Goal: Task Accomplishment & Management: Manage account settings

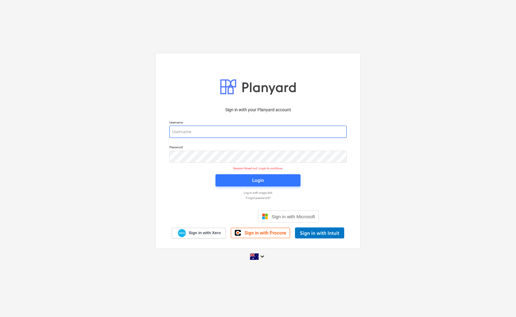
drag, startPoint x: 258, startPoint y: 125, endPoint x: 254, endPoint y: 127, distance: 4.7
click at [257, 125] on p "Username" at bounding box center [257, 122] width 177 height 5
click at [258, 132] on input "email" at bounding box center [257, 132] width 177 height 12
click at [134, 191] on div "Sign in with your Planyard account Username Password Session timed out. Login t…" at bounding box center [258, 158] width 516 height 221
click at [209, 131] on input "email" at bounding box center [257, 132] width 177 height 12
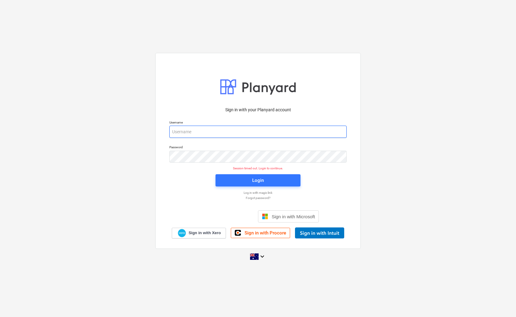
type input "[EMAIL_ADDRESS][DOMAIN_NAME]"
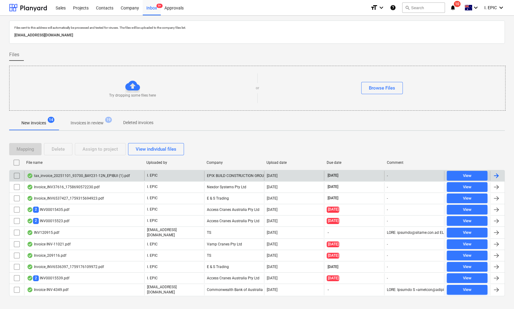
click at [91, 175] on div "tax_invoice_20251101_93700_BAY231-12N_EPIBUI (1).pdf" at bounding box center [78, 175] width 103 height 5
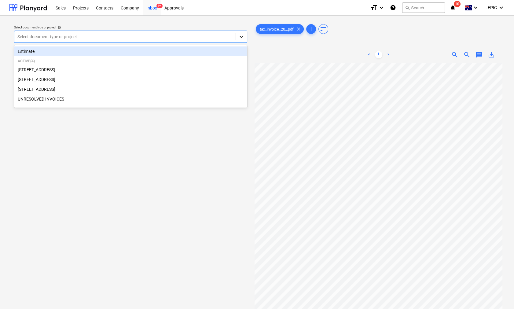
click at [241, 38] on icon at bounding box center [241, 37] width 6 height 6
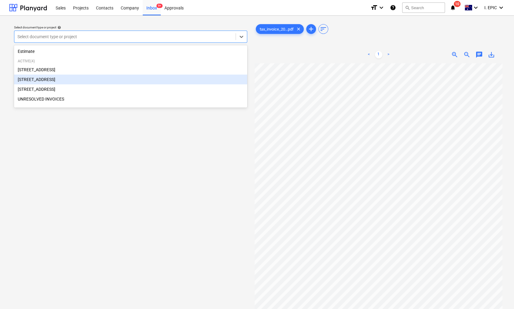
click at [43, 81] on div "[STREET_ADDRESS]" at bounding box center [130, 80] width 233 height 10
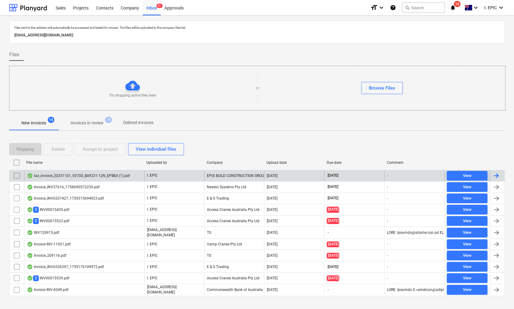
click at [15, 177] on input "checkbox" at bounding box center [17, 176] width 10 height 10
click at [58, 147] on div "Delete" at bounding box center [58, 149] width 13 height 8
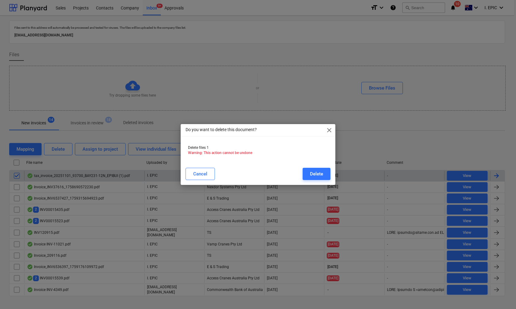
click at [319, 167] on div "Cancel Delete" at bounding box center [258, 173] width 152 height 17
click at [313, 173] on div "Delete" at bounding box center [316, 174] width 13 height 8
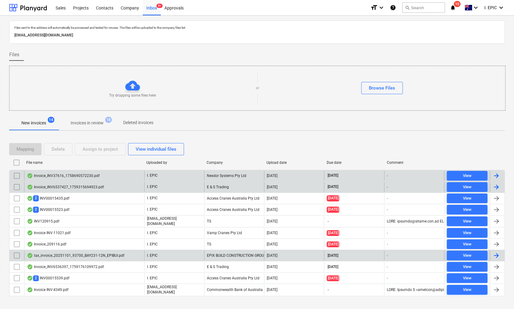
click at [44, 255] on div "tax_invoice_20251101_93700_BAY231-12N_EPIBUI.pdf" at bounding box center [75, 255] width 97 height 5
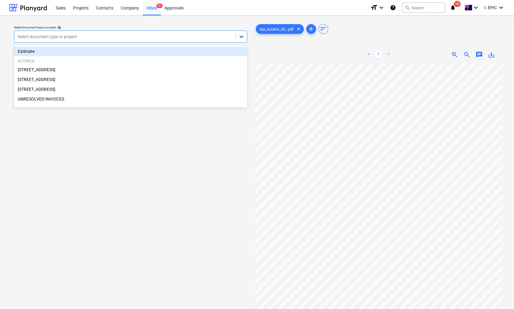
click at [243, 40] on div at bounding box center [241, 36] width 11 height 11
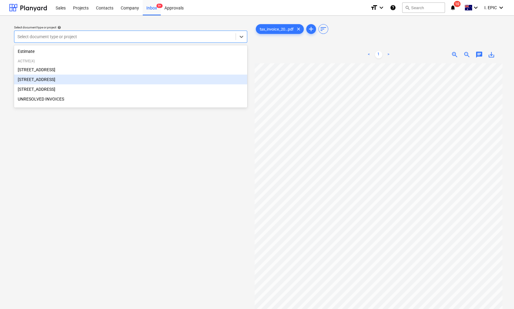
click at [478, 55] on span "chat" at bounding box center [478, 54] width 7 height 7
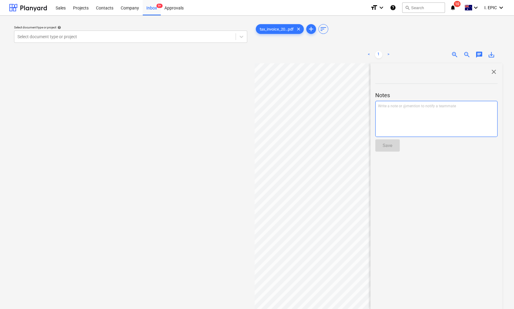
click at [401, 113] on div "Write a note or @mention to notify a teammate [PERSON_NAME]" at bounding box center [436, 119] width 122 height 36
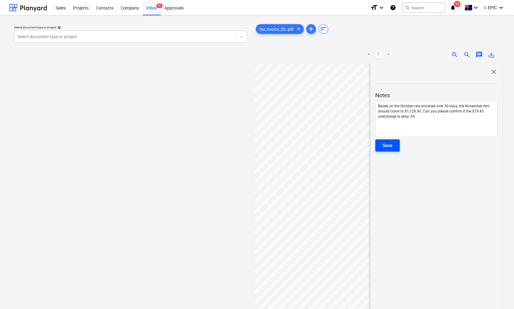
click at [393, 143] on button "Save" at bounding box center [387, 145] width 24 height 12
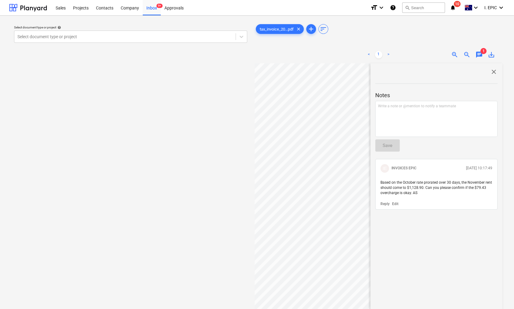
click at [396, 204] on p "Edit" at bounding box center [395, 203] width 6 height 5
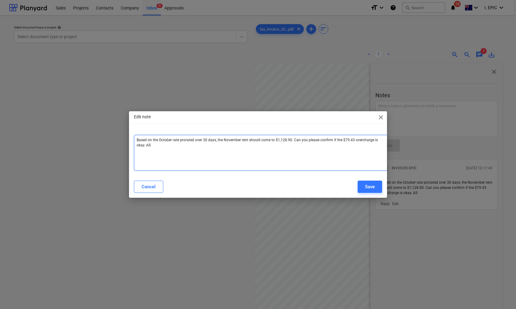
click at [137, 137] on div "Based on the October rate prorated over 30 days, the November rent should come …" at bounding box center [261, 153] width 254 height 36
click at [378, 114] on span "close" at bounding box center [380, 117] width 7 height 7
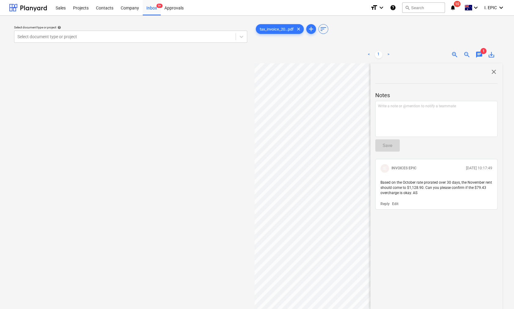
click at [491, 75] on span "close" at bounding box center [493, 71] width 7 height 7
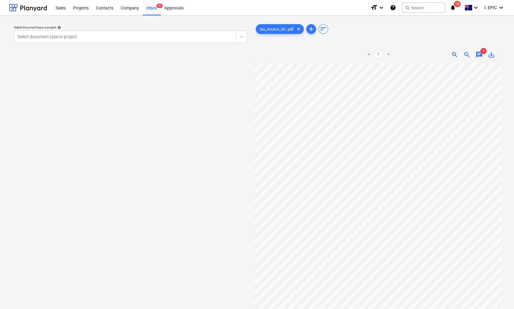
click at [193, 160] on div "Select document type or project help Select document type or project" at bounding box center [130, 188] width 243 height 337
click at [244, 36] on div at bounding box center [241, 36] width 11 height 11
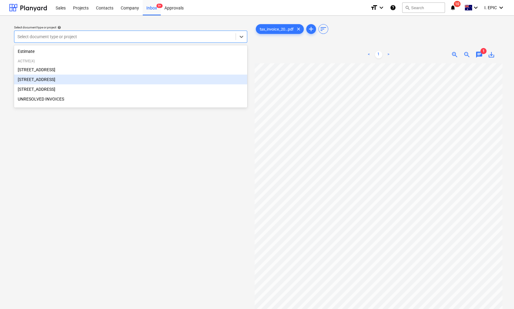
click at [48, 80] on div "[STREET_ADDRESS]" at bounding box center [130, 80] width 233 height 10
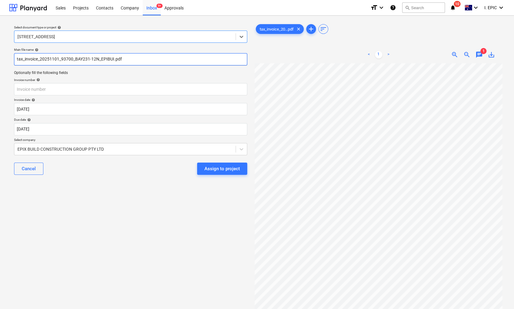
drag, startPoint x: 19, startPoint y: 60, endPoint x: 22, endPoint y: 60, distance: 3.1
click at [20, 60] on input "tax_invoice_20251101_93700_BAY231-12N_EPIBUI.pdf" at bounding box center [130, 59] width 233 height 12
type input "Axis tax_invoice_20251101_93700_BAY231-12N_EPIBUI.pdf"
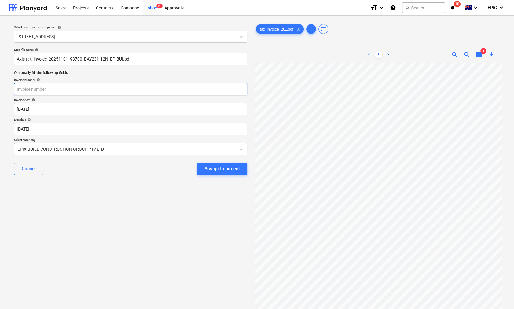
click at [38, 88] on input "text" at bounding box center [130, 89] width 233 height 12
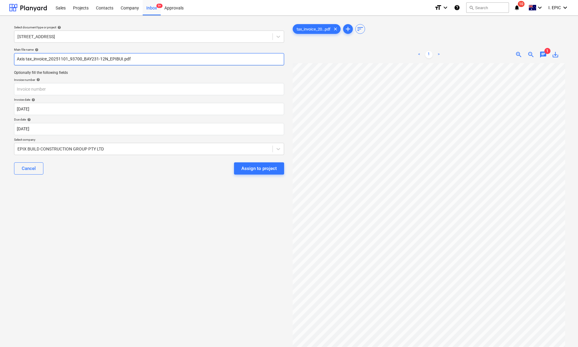
drag, startPoint x: 49, startPoint y: 59, endPoint x: 68, endPoint y: 59, distance: 18.3
click at [68, 59] on input "Axis tax_invoice_20251101_93700_BAY231-12N_EPIBUI.pdf" at bounding box center [149, 59] width 270 height 12
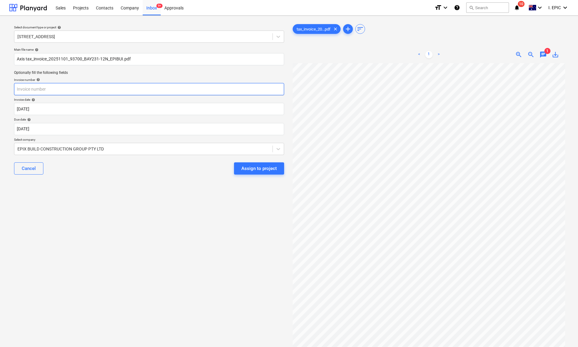
click at [45, 89] on input "text" at bounding box center [149, 89] width 270 height 12
paste input "93700"
type input "93700"
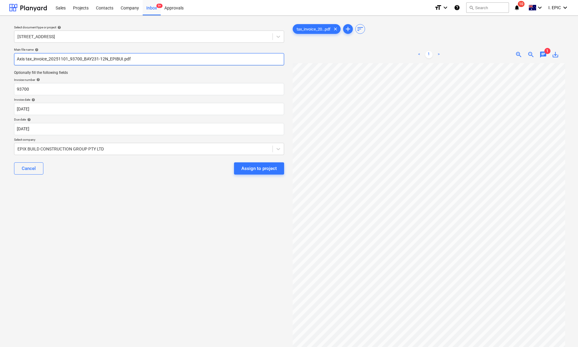
click at [24, 59] on input "Axis tax_invoice_20251101_93700_BAY231-12N_EPIBUI.pdf" at bounding box center [149, 59] width 270 height 12
type input "Axis Property tax_invoice_20251101_93700_BAY231-12N_EPIBUI.pdf"
click at [96, 193] on div "Select document type or project help [STREET_ADDRESS] file name help Axis Prope…" at bounding box center [149, 208] width 280 height 376
click at [39, 148] on div at bounding box center [143, 149] width 252 height 6
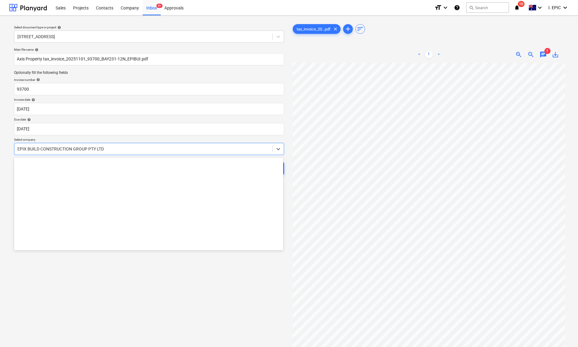
scroll to position [3668, 0]
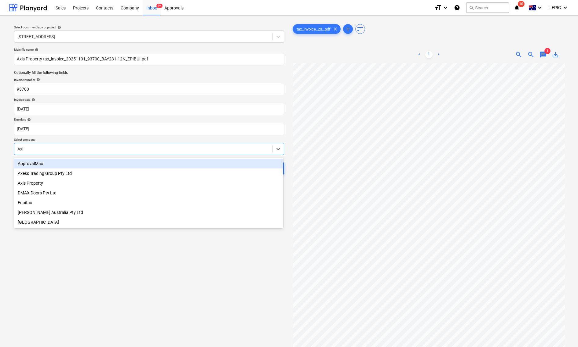
type input "Axis"
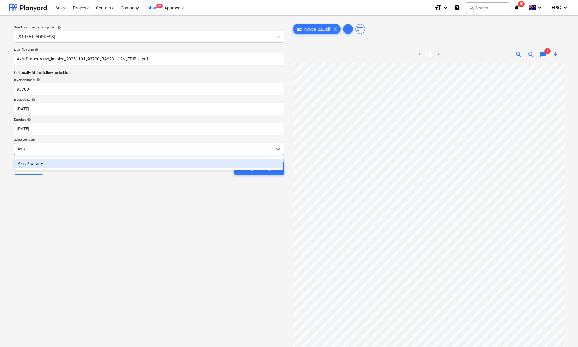
click at [49, 165] on div "Axis Property" at bounding box center [148, 164] width 269 height 10
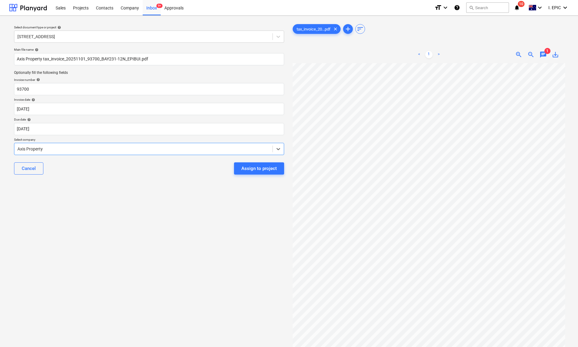
click at [182, 255] on div "Select document type or project help [STREET_ADDRESS] file name help Axis Prope…" at bounding box center [149, 208] width 280 height 376
click at [259, 169] on div "Assign to project" at bounding box center [258, 169] width 35 height 8
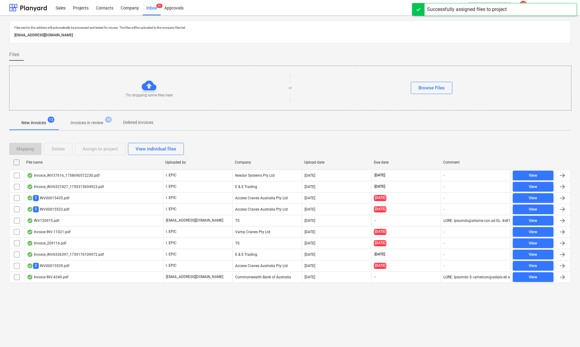
click at [115, 305] on div "Files sent to this address will automatically be processed and tested for virus…" at bounding box center [290, 182] width 580 height 332
click at [153, 5] on div "Inbox 9+" at bounding box center [152, 8] width 18 height 16
click at [483, 6] on button "search Search" at bounding box center [489, 7] width 43 height 10
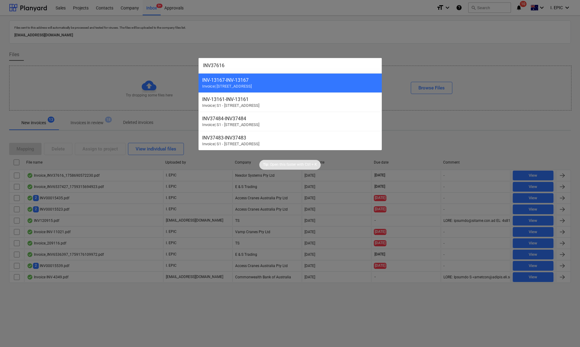
type input "INV37616"
drag, startPoint x: 399, startPoint y: 134, endPoint x: 190, endPoint y: 164, distance: 211.6
click at [399, 133] on div at bounding box center [290, 173] width 580 height 347
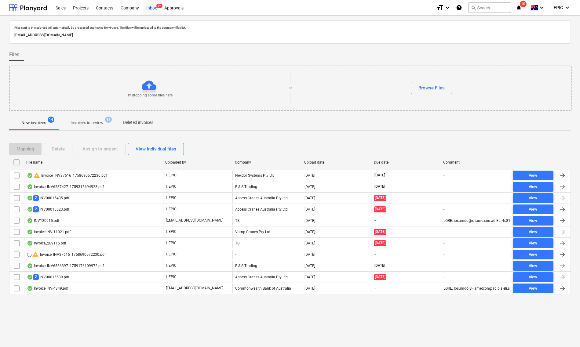
click at [12, 254] on input "checkbox" at bounding box center [17, 255] width 10 height 10
click at [62, 148] on div "Delete" at bounding box center [58, 149] width 13 height 8
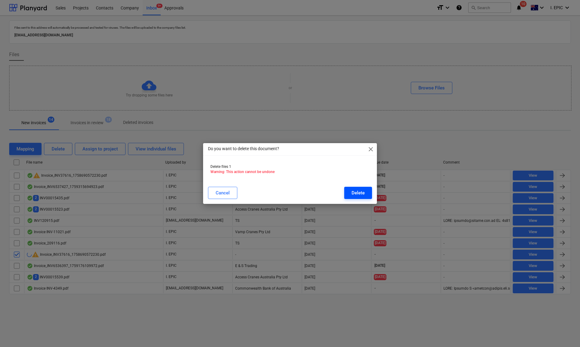
click at [358, 196] on div "Delete" at bounding box center [358, 193] width 13 height 8
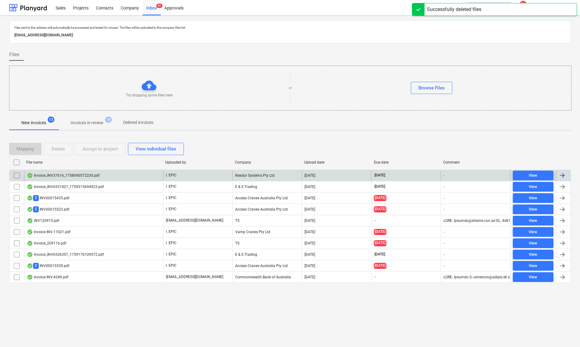
click at [52, 176] on div "Invoice_INV37616_1758690572230.pdf" at bounding box center [63, 175] width 73 height 5
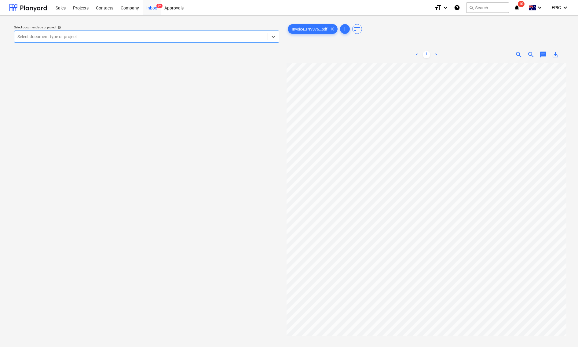
click at [515, 54] on span "chat" at bounding box center [543, 54] width 7 height 7
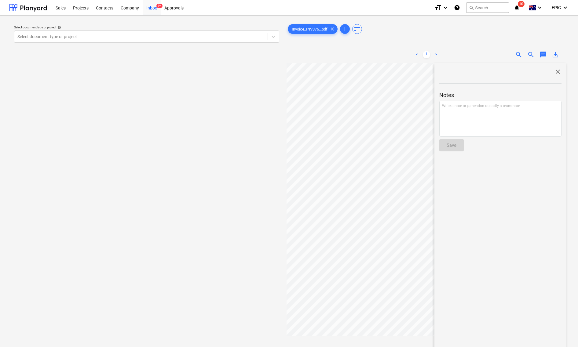
click at [502, 141] on div "Notes Write a note or @mention to notify a teammate ﻿ Save" at bounding box center [500, 115] width 122 height 81
click at [500, 125] on div "Write a note or @mention to notify a teammate [PERSON_NAME]" at bounding box center [500, 119] width 122 height 36
click at [448, 145] on div "Save" at bounding box center [452, 145] width 10 height 8
click at [515, 70] on span "close" at bounding box center [557, 71] width 7 height 7
click at [94, 171] on div "Select document type or project help Select document type or project" at bounding box center [146, 208] width 275 height 376
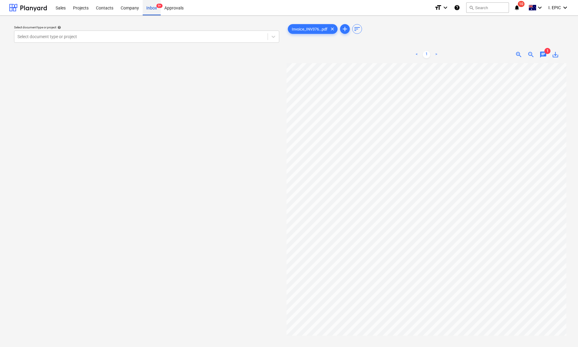
click at [150, 7] on div "Inbox 9+" at bounding box center [152, 8] width 18 height 16
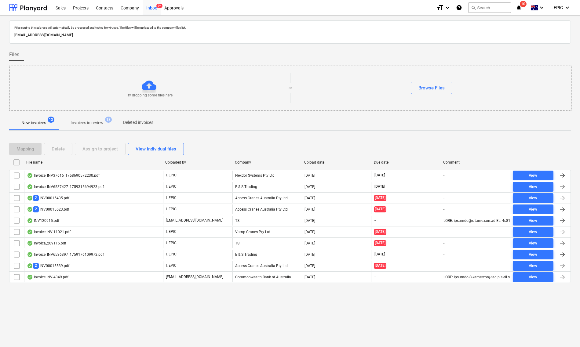
drag, startPoint x: 358, startPoint y: 96, endPoint x: 316, endPoint y: 93, distance: 42.3
click at [358, 96] on div "Try dropping some files here or Browse Files" at bounding box center [290, 88] width 562 height 35
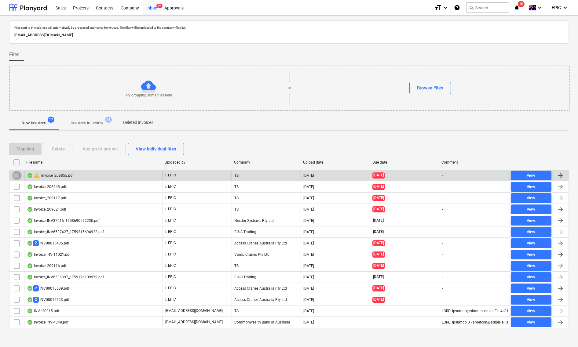
click at [16, 175] on input "checkbox" at bounding box center [17, 176] width 10 height 10
click at [62, 147] on div "Delete" at bounding box center [58, 149] width 13 height 8
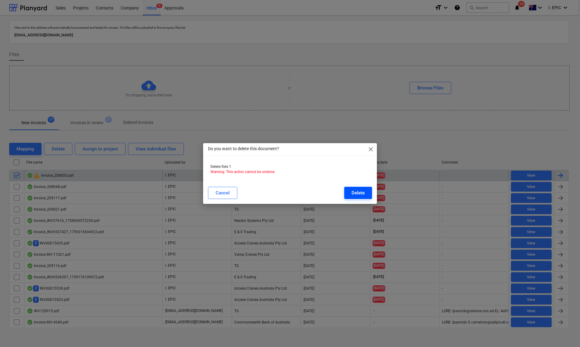
click at [356, 195] on div "Delete" at bounding box center [358, 193] width 13 height 8
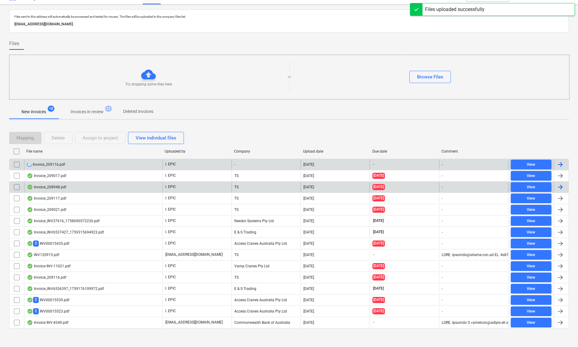
scroll to position [14, 0]
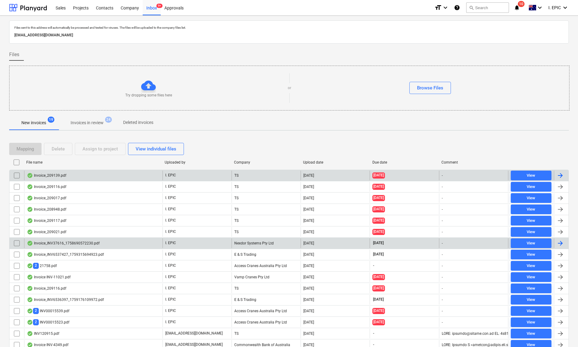
scroll to position [26, 0]
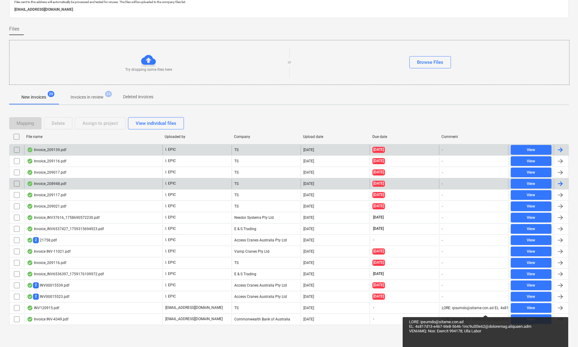
click at [54, 183] on div "Invoice_208948.pdf" at bounding box center [46, 183] width 39 height 5
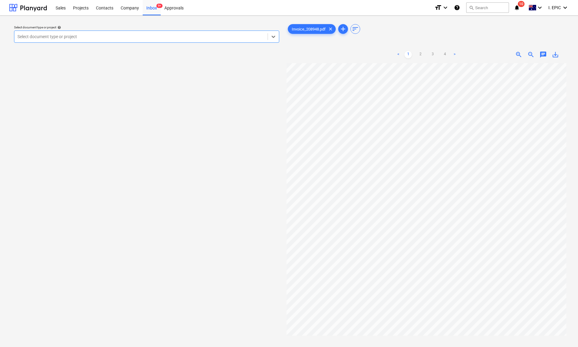
click at [515, 53] on span "chat" at bounding box center [543, 54] width 7 height 7
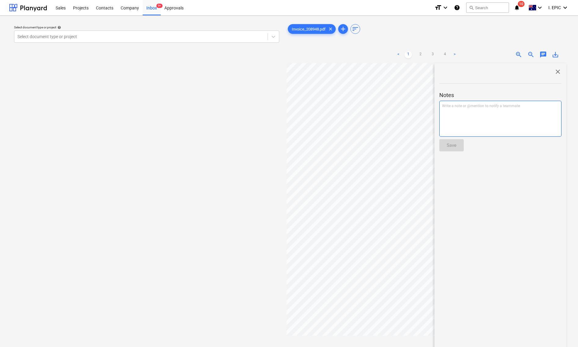
click at [469, 121] on div "Write a note or @mention to notify a teammate [PERSON_NAME]" at bounding box center [500, 119] width 122 height 36
drag, startPoint x: 476, startPoint y: 102, endPoint x: 466, endPoint y: 112, distance: 14.9
click at [466, 112] on div "﻿ @ [PERSON_NAME] ﻿ Project team to verify. AS" at bounding box center [500, 119] width 122 height 36
copy span "Project team to verify. AS"
click at [460, 138] on div at bounding box center [500, 138] width 122 height 2
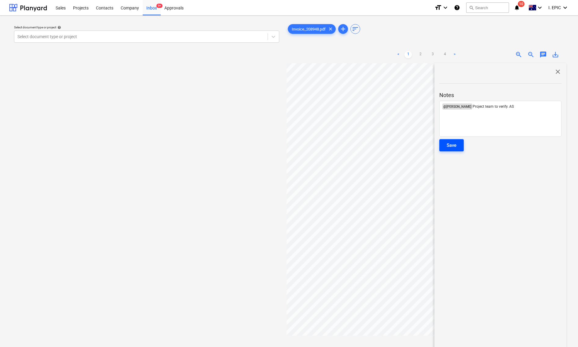
click at [454, 149] on div "Save" at bounding box center [452, 145] width 10 height 8
click at [237, 221] on div "Select document type or project help Select document type or project" at bounding box center [146, 208] width 275 height 376
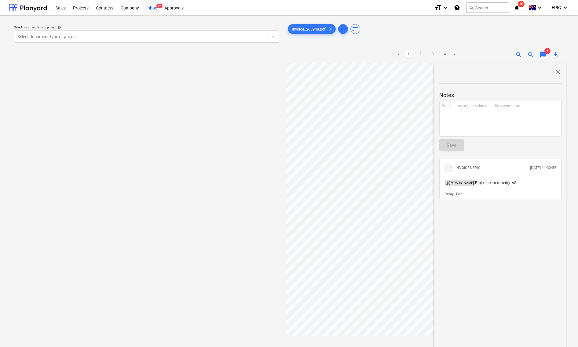
click at [515, 73] on span "close" at bounding box center [557, 71] width 7 height 7
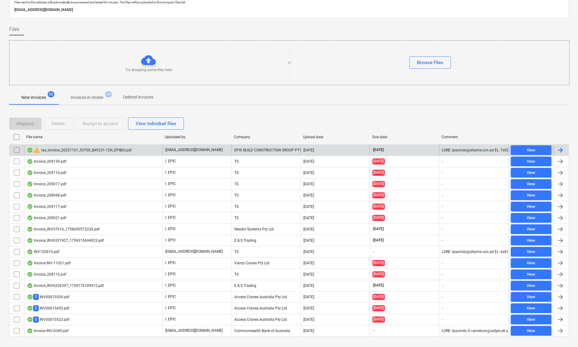
scroll to position [37, 0]
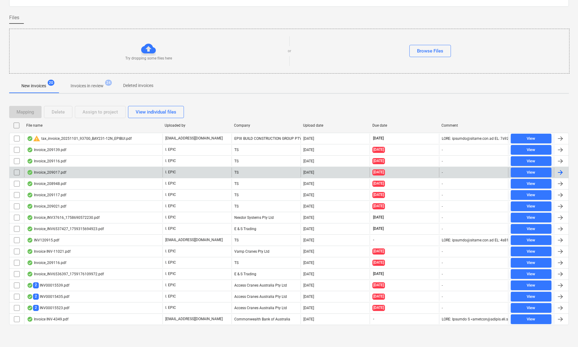
click at [53, 170] on div "Invoice_209017.pdf" at bounding box center [46, 172] width 39 height 5
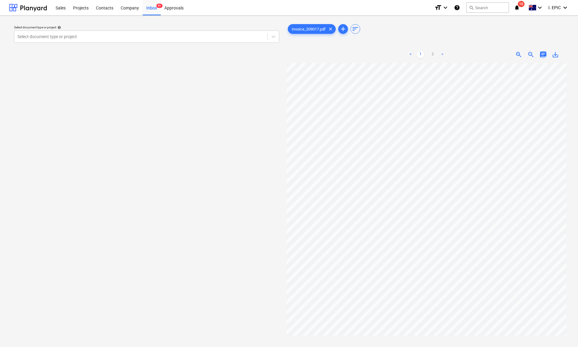
click at [515, 51] on span "chat" at bounding box center [543, 54] width 7 height 7
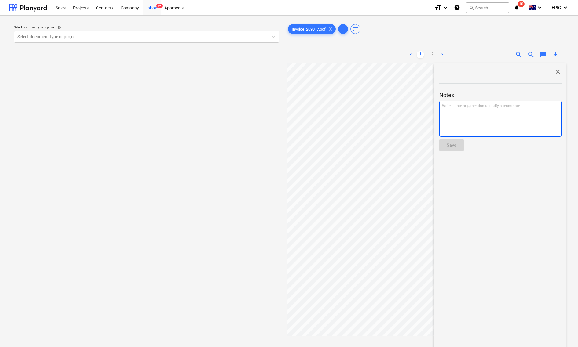
click at [502, 120] on div "Write a note or @mention to notify a teammate [PERSON_NAME]" at bounding box center [500, 119] width 122 height 36
click at [451, 146] on div "Save" at bounding box center [452, 145] width 10 height 8
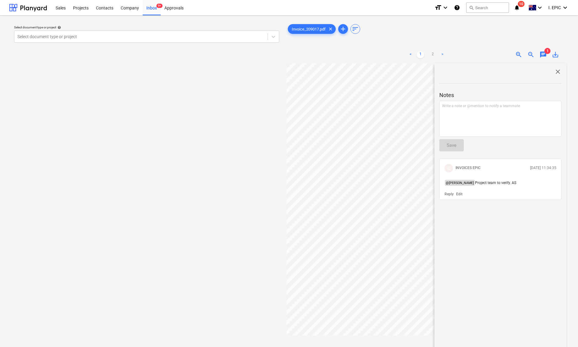
click at [515, 71] on span "close" at bounding box center [557, 71] width 7 height 7
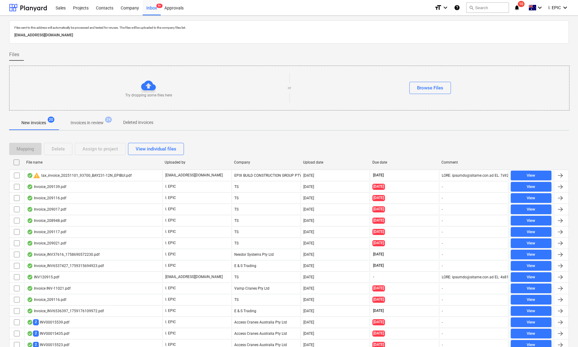
scroll to position [37, 0]
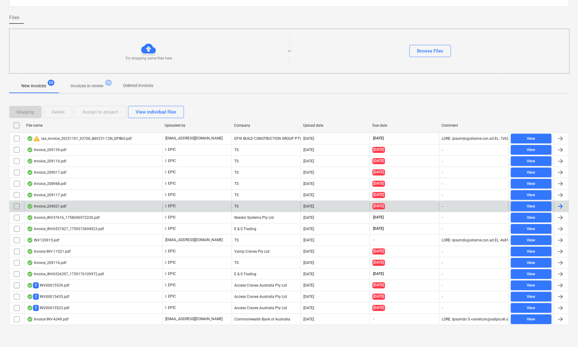
click at [62, 207] on div "Invoice_209021.pdf" at bounding box center [46, 206] width 39 height 5
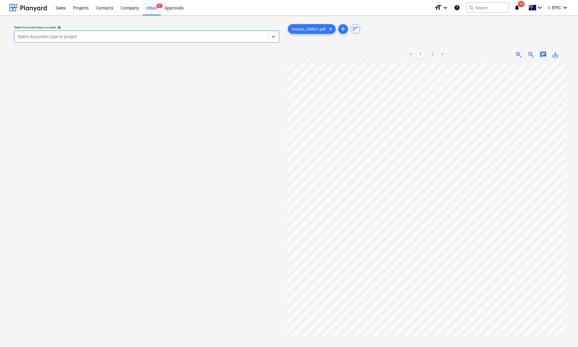
click at [515, 55] on span "chat" at bounding box center [543, 54] width 7 height 7
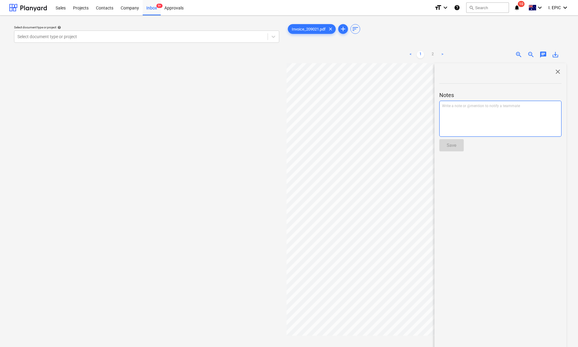
click at [472, 113] on div "Write a note or @mention to notify a teammate [PERSON_NAME]" at bounding box center [500, 119] width 122 height 36
click at [451, 139] on button "Save" at bounding box center [451, 145] width 24 height 12
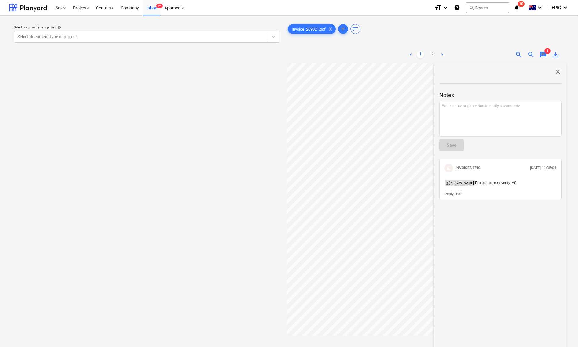
click at [515, 73] on span "close" at bounding box center [557, 71] width 7 height 7
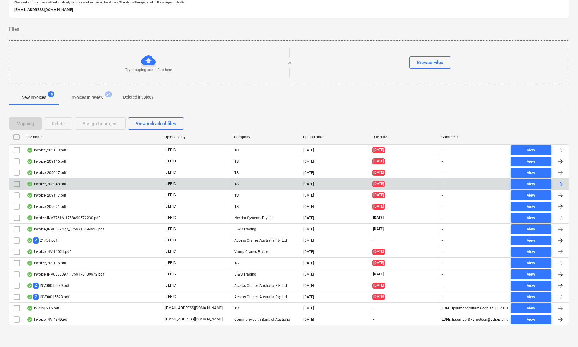
scroll to position [26, 0]
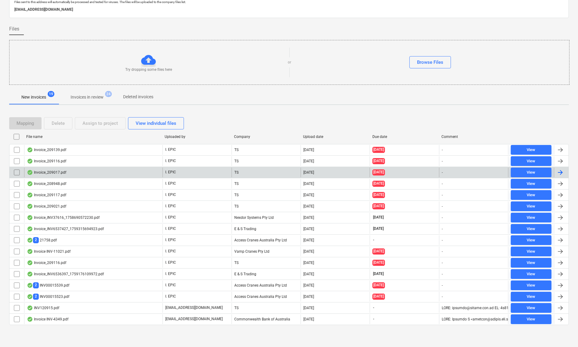
click at [44, 174] on div "Invoice_209017.pdf" at bounding box center [46, 172] width 39 height 5
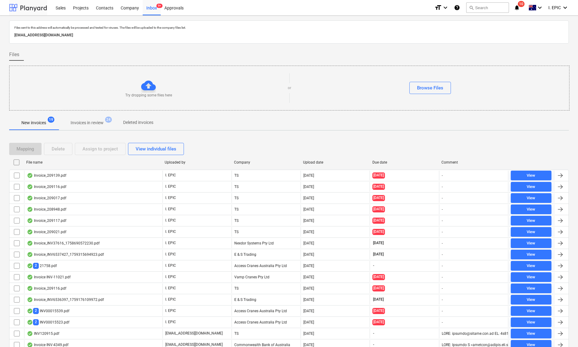
scroll to position [26, 0]
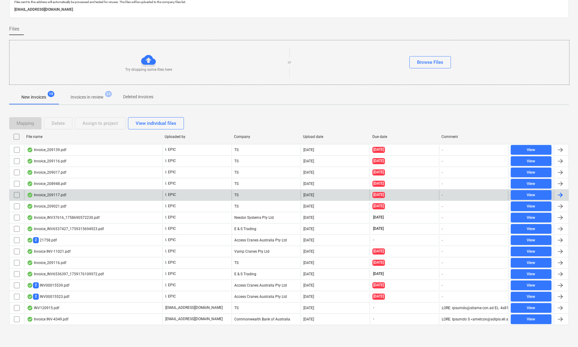
click at [57, 195] on div "Invoice_209117.pdf" at bounding box center [46, 195] width 39 height 5
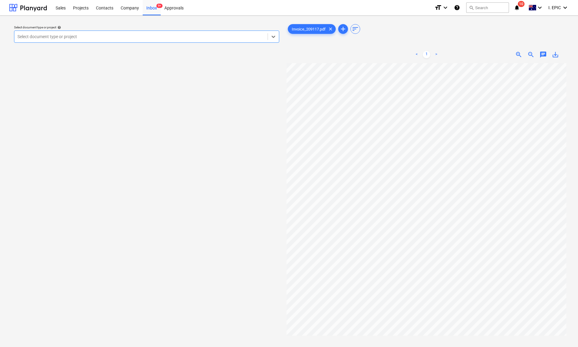
click at [515, 54] on span "chat" at bounding box center [543, 54] width 7 height 7
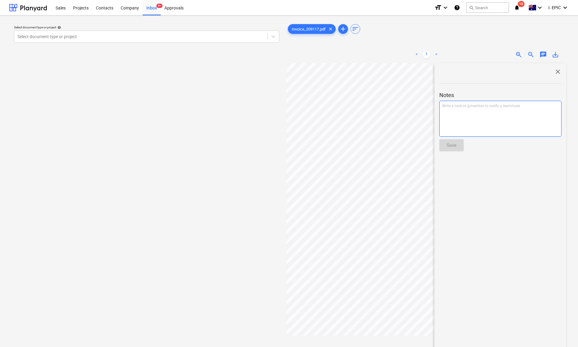
click at [500, 121] on div "Write a note or @mention to notify a teammate [PERSON_NAME]" at bounding box center [500, 119] width 122 height 36
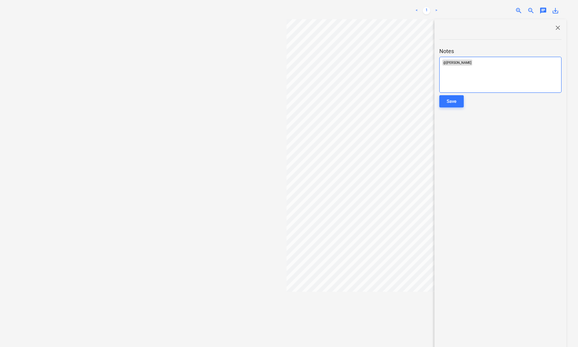
click at [494, 74] on div "﻿ @ [PERSON_NAME] ﻿ ﻿" at bounding box center [500, 75] width 122 height 36
click at [454, 100] on div "Save" at bounding box center [452, 101] width 10 height 8
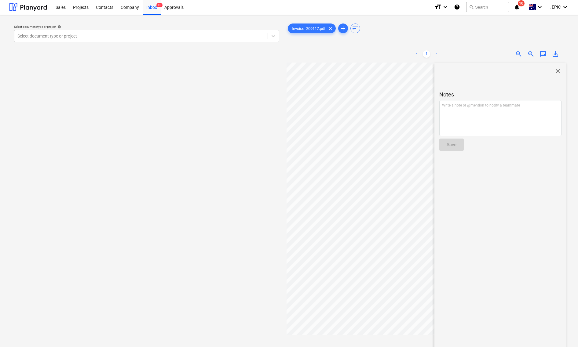
scroll to position [0, 0]
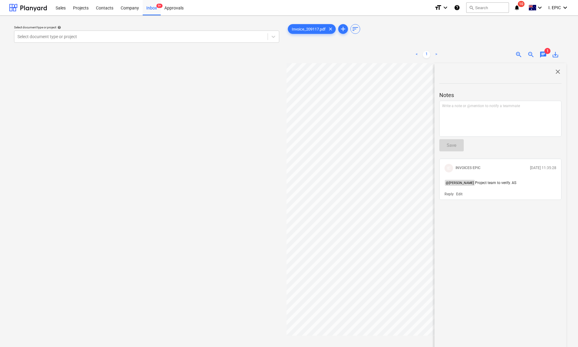
click at [515, 68] on span "close" at bounding box center [557, 71] width 7 height 7
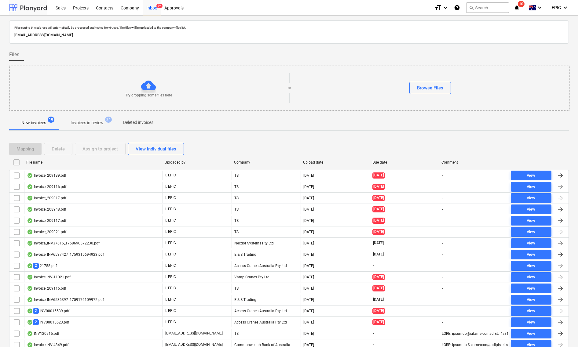
scroll to position [26, 0]
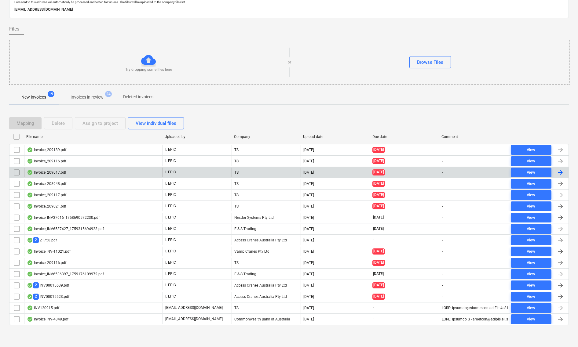
click at [50, 161] on div "Invoice_209116.pdf" at bounding box center [46, 161] width 39 height 5
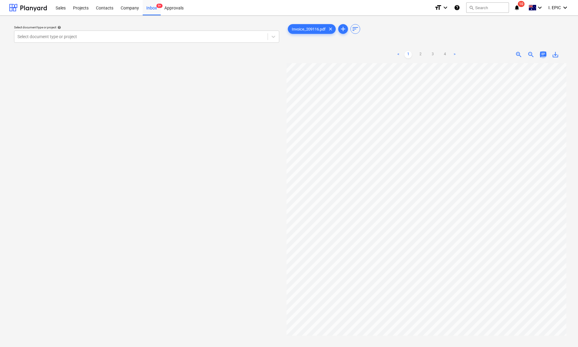
click at [515, 56] on span "chat" at bounding box center [543, 54] width 7 height 7
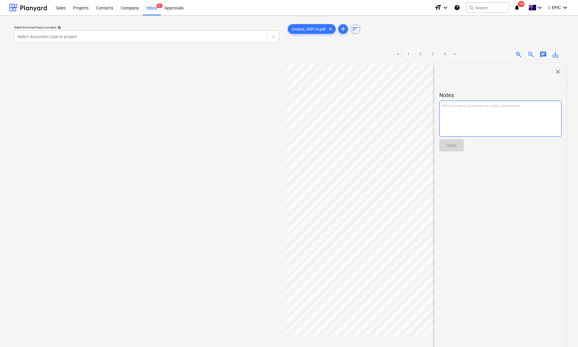
click at [480, 111] on div "Write a note or @mention to notify a teammate [PERSON_NAME]" at bounding box center [500, 119] width 122 height 36
click at [457, 147] on button "Save" at bounding box center [451, 145] width 24 height 12
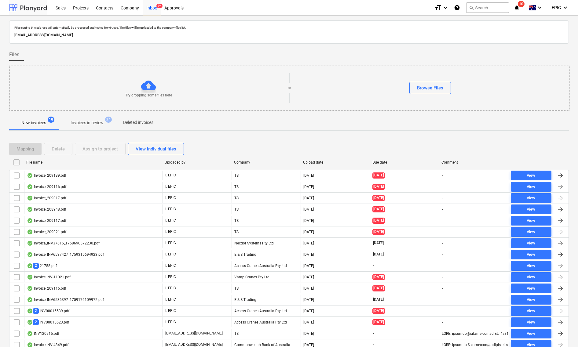
scroll to position [26, 0]
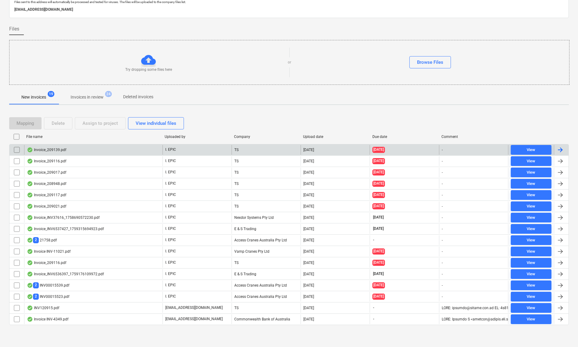
click at [70, 151] on div "Invoice_209139.pdf" at bounding box center [93, 150] width 138 height 10
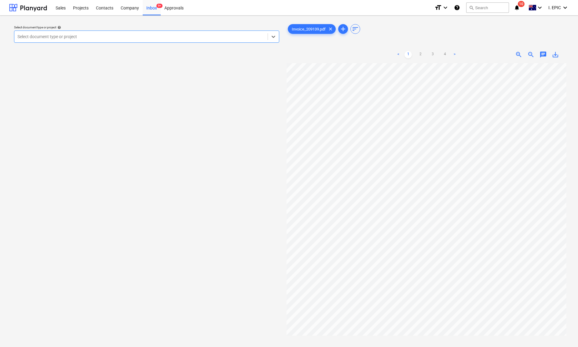
click at [515, 55] on div "chat" at bounding box center [543, 54] width 12 height 7
click at [515, 56] on span "chat" at bounding box center [543, 54] width 7 height 7
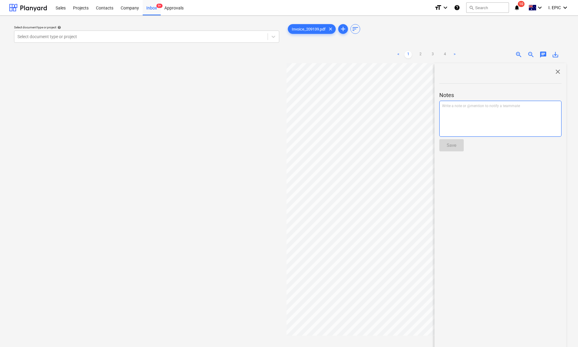
click at [468, 120] on div "Write a note or @mention to notify a teammate [PERSON_NAME]" at bounding box center [500, 119] width 122 height 36
click at [454, 148] on div "Save" at bounding box center [452, 145] width 10 height 8
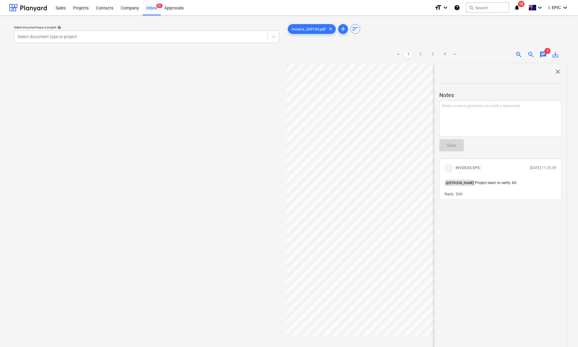
click at [515, 71] on span "close" at bounding box center [557, 71] width 7 height 7
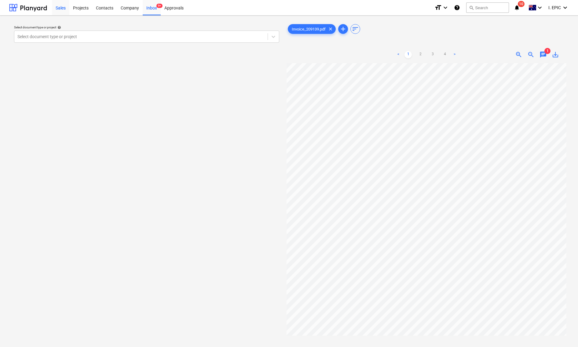
drag, startPoint x: 25, startPoint y: 73, endPoint x: 68, endPoint y: 2, distance: 83.4
click at [25, 73] on div "Select document type or project help Select document type or project" at bounding box center [146, 208] width 275 height 376
click at [233, 181] on div "Select document type or project help Select document type or project" at bounding box center [146, 208] width 275 height 376
click at [153, 6] on div "Inbox 9+" at bounding box center [152, 8] width 18 height 16
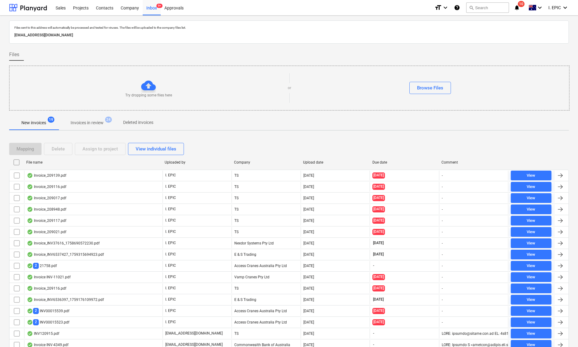
scroll to position [26, 0]
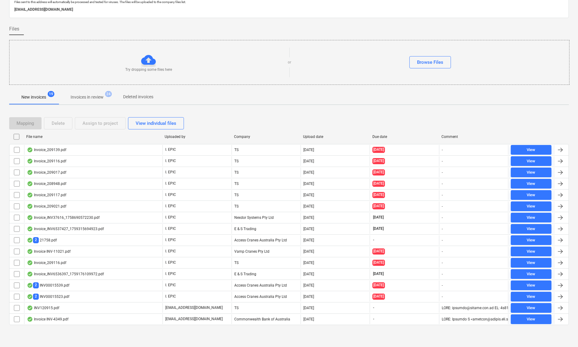
click at [322, 52] on div "Try dropping some files here or Browse Files" at bounding box center [289, 62] width 560 height 35
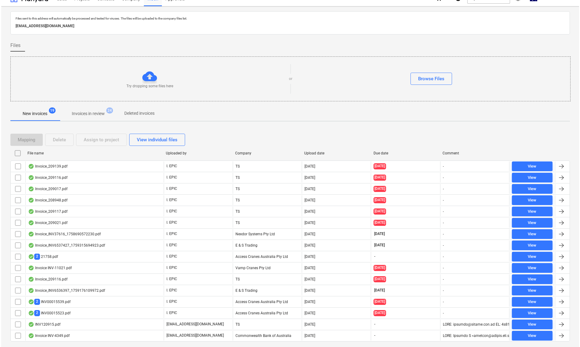
scroll to position [0, 0]
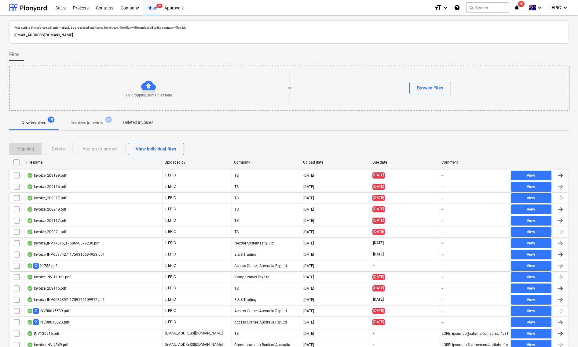
click at [477, 28] on p "Files sent to this address will automatically be processed and tested for virus…" at bounding box center [288, 28] width 549 height 4
click at [488, 8] on button "search Search" at bounding box center [487, 7] width 43 height 10
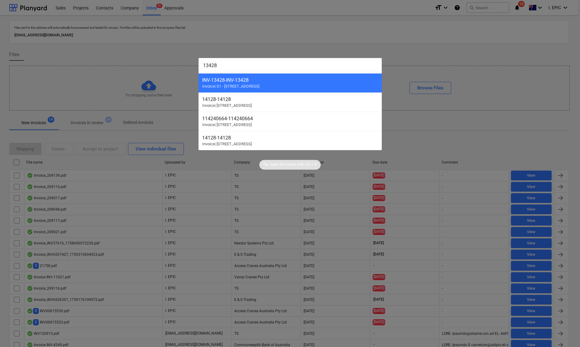
drag, startPoint x: 236, startPoint y: 63, endPoint x: 178, endPoint y: 61, distance: 59.0
click at [178, 61] on div "13428 INV-13428 - INV-13428 Invoice | S1 - [STREET_ADDRESS] Invoice | S2 - [GEO…" at bounding box center [290, 173] width 580 height 347
paste input "29"
type input "13298"
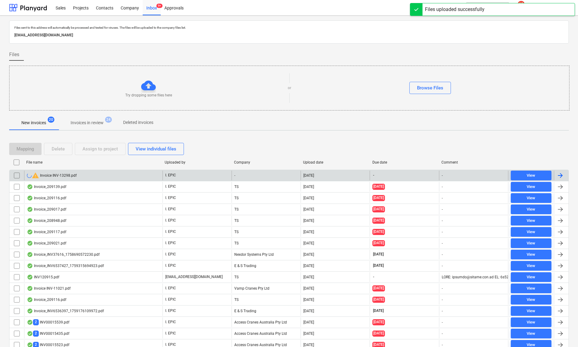
click at [16, 175] on input "checkbox" at bounding box center [17, 176] width 10 height 10
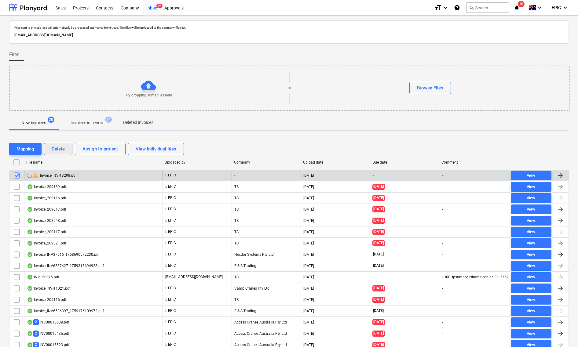
click at [56, 148] on div "Delete" at bounding box center [58, 149] width 13 height 8
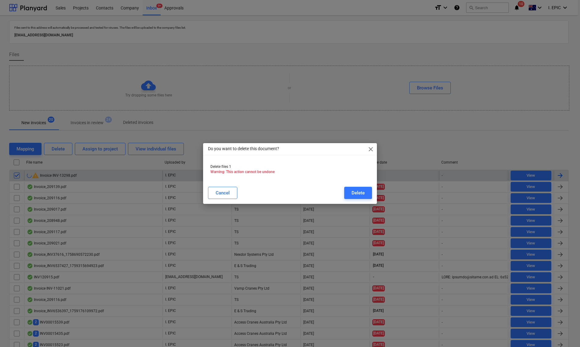
click at [358, 190] on div "Delete" at bounding box center [358, 193] width 13 height 8
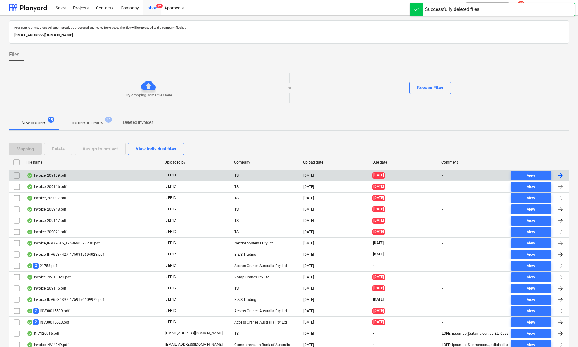
click at [78, 123] on p "Invoices in review" at bounding box center [87, 123] width 33 height 6
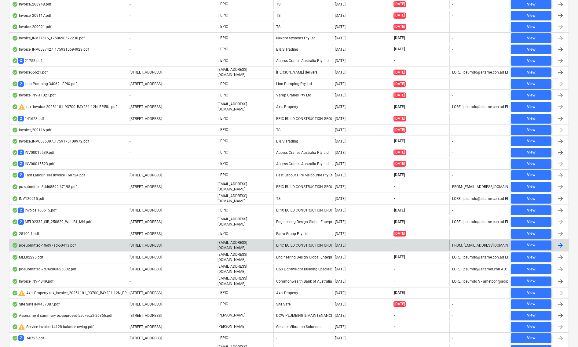
scroll to position [16, 0]
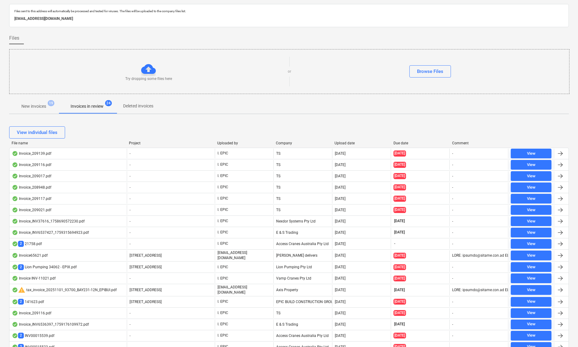
click at [39, 112] on button "New invoices 19" at bounding box center [33, 106] width 49 height 15
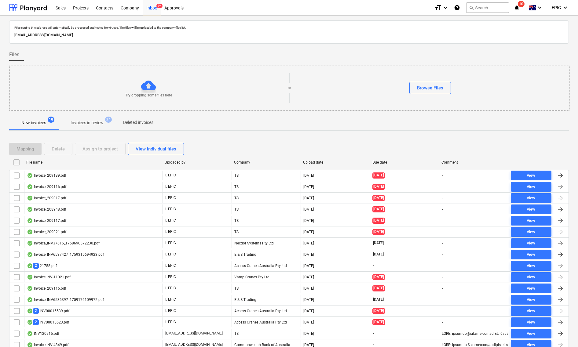
click at [40, 122] on p "New invoices" at bounding box center [33, 123] width 25 height 6
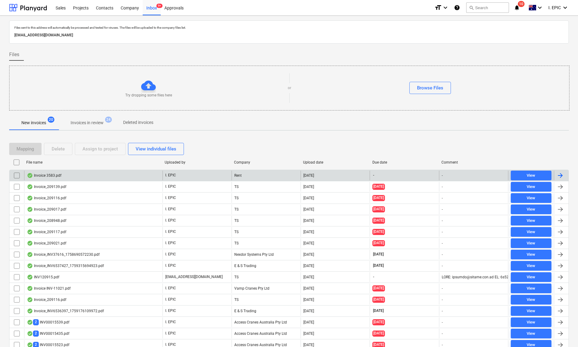
click at [117, 175] on div "Invoice 3583.pdf" at bounding box center [93, 176] width 138 height 10
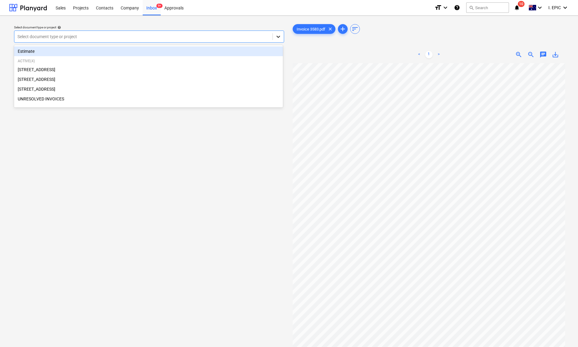
click at [273, 35] on div at bounding box center [278, 36] width 11 height 11
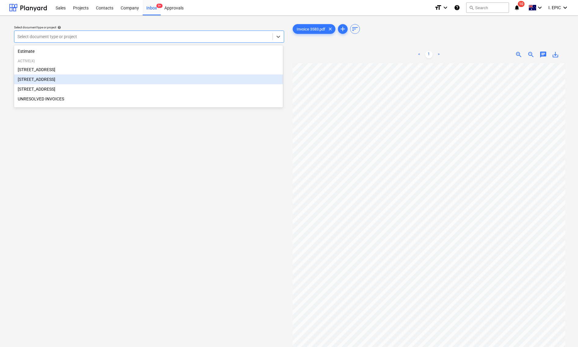
click at [53, 80] on div "[STREET_ADDRESS]" at bounding box center [148, 80] width 269 height 10
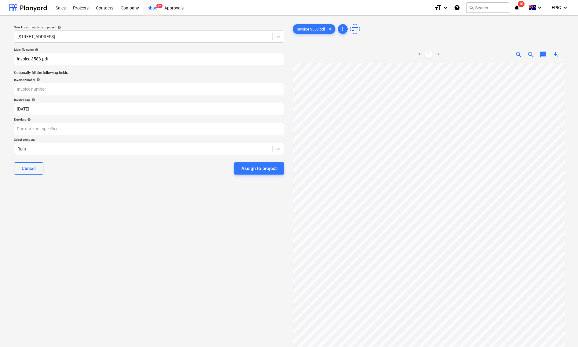
click at [94, 274] on div "Select document type or project help 248 Bay Rd, Sandringham Main file name hel…" at bounding box center [149, 208] width 280 height 376
click at [20, 61] on input "Invoice 3583.pdf" at bounding box center [149, 59] width 270 height 12
click at [57, 62] on input "FenceHire Invoice 3583.pdf" at bounding box center [149, 59] width 270 height 12
type input "FenceHire Invoice 3583.pdf"
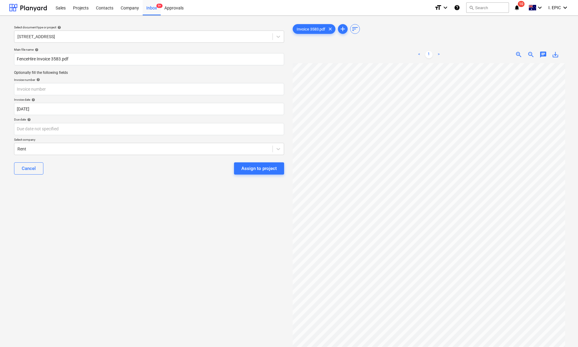
click at [24, 97] on div "Main file name help FenceHire Invoice 3583.pdf Optionally fill the following fi…" at bounding box center [149, 113] width 275 height 137
click at [26, 90] on input "text" at bounding box center [149, 89] width 270 height 12
paste input "3583"
type input "3583"
click at [31, 106] on body "Sales Projects Contacts Company Inbox 9+ Approvals format_size keyboard_arrow_d…" at bounding box center [289, 173] width 578 height 347
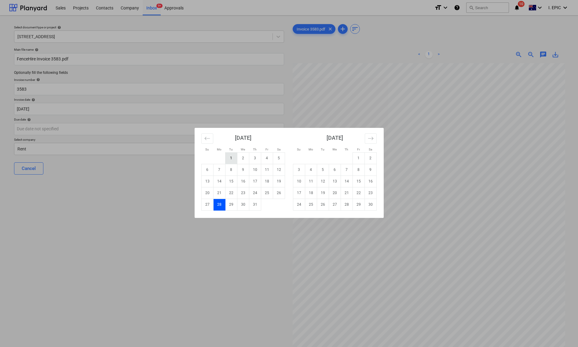
click at [232, 156] on td "1" at bounding box center [231, 158] width 12 height 12
type input "01 Oct 2024"
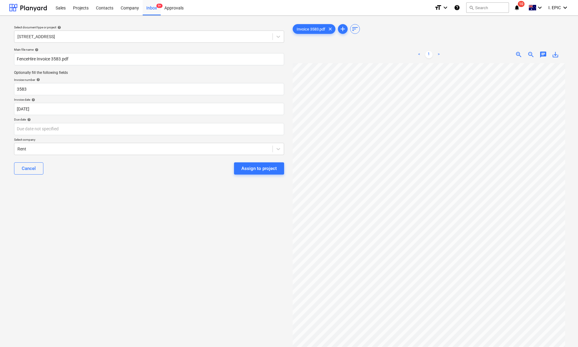
click at [66, 210] on div "Select document type or project help 248 Bay Rd, Sandringham Main file name hel…" at bounding box center [149, 208] width 280 height 376
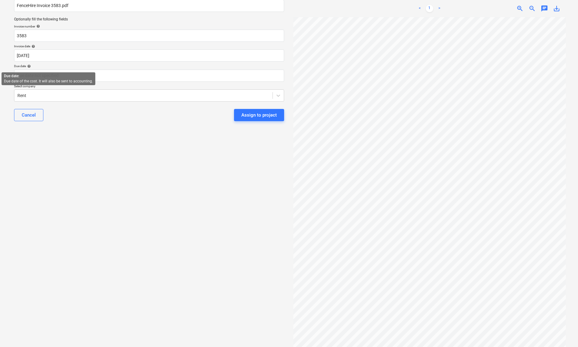
click at [27, 67] on span "help" at bounding box center [28, 66] width 5 height 4
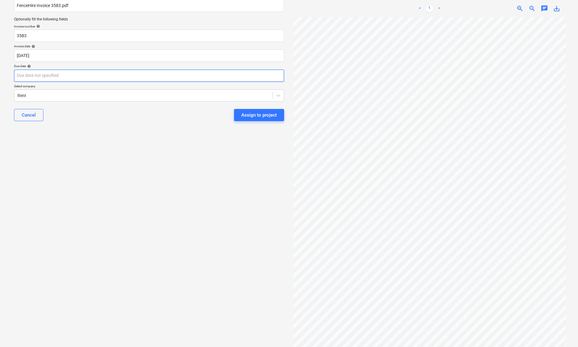
click at [34, 77] on body "Sales Projects Contacts Company Inbox 9+ Approvals format_size keyboard_arrow_d…" at bounding box center [289, 120] width 578 height 347
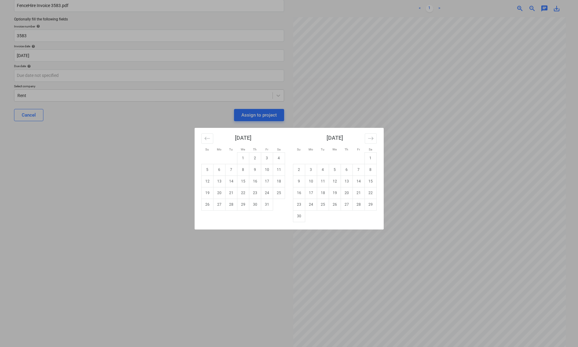
click at [240, 157] on td "1" at bounding box center [243, 158] width 12 height 12
type input "[DATE]"
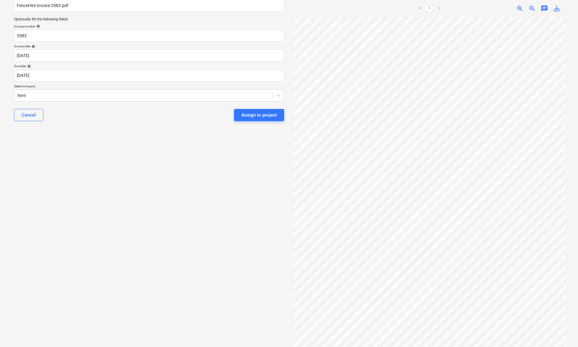
click at [97, 177] on div "Select document type or project help 248 Bay Rd, Sandringham Main file name hel…" at bounding box center [149, 155] width 280 height 376
click at [55, 93] on div at bounding box center [143, 96] width 252 height 6
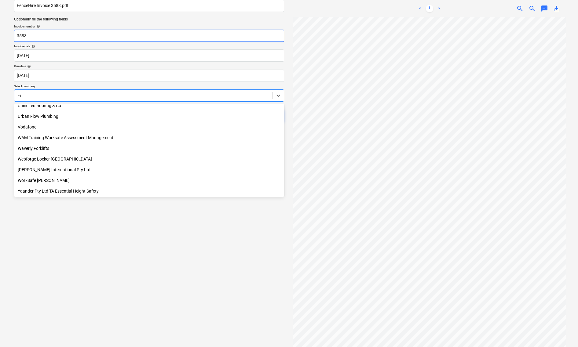
scroll to position [390, 0]
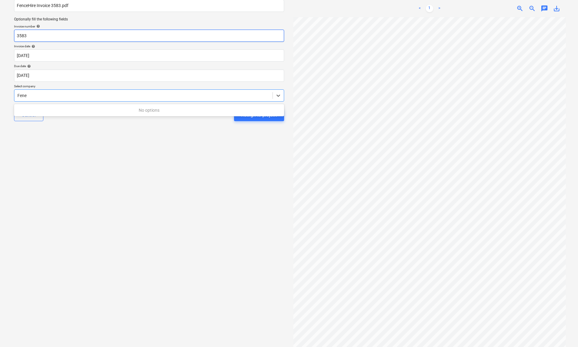
type input "Fen"
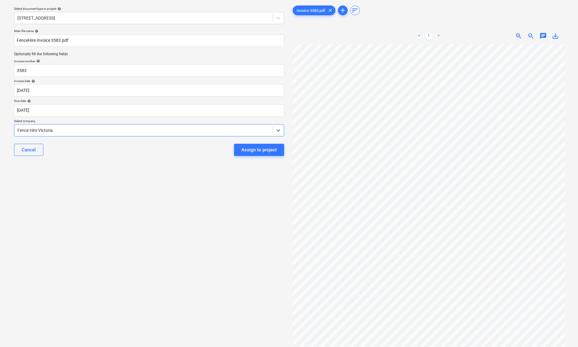
scroll to position [0, 0]
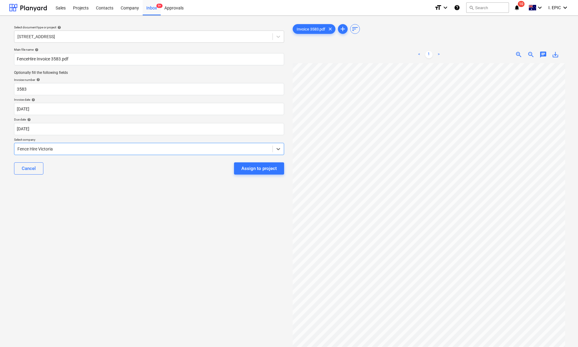
click at [542, 53] on span "chat" at bounding box center [543, 54] width 7 height 7
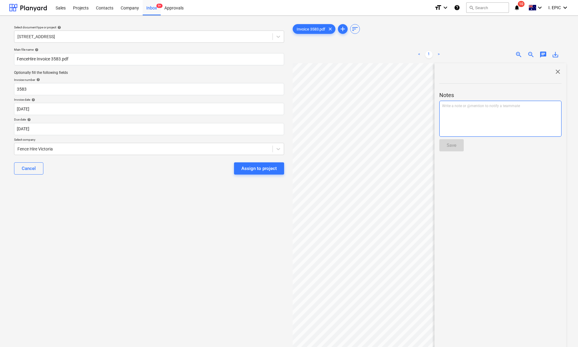
click at [482, 126] on div "Write a note or @mention to notify a teammate [PERSON_NAME]" at bounding box center [500, 119] width 122 height 36
click at [499, 121] on div "Andrew confirmed rates are correct. AS" at bounding box center [500, 119] width 122 height 36
click at [479, 106] on span "Andrew confirmed rates are correct. AS" at bounding box center [481, 106] width 79 height 4
click at [454, 141] on div "Save" at bounding box center [452, 145] width 10 height 8
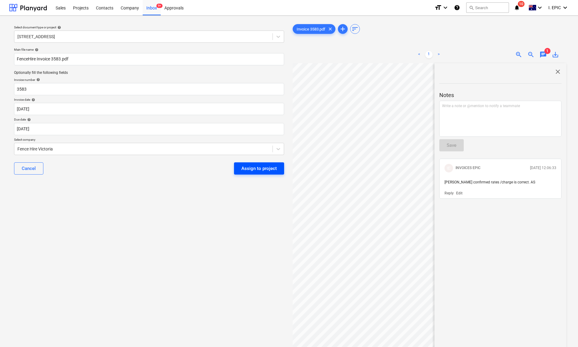
click at [256, 169] on div "Assign to project" at bounding box center [258, 169] width 35 height 8
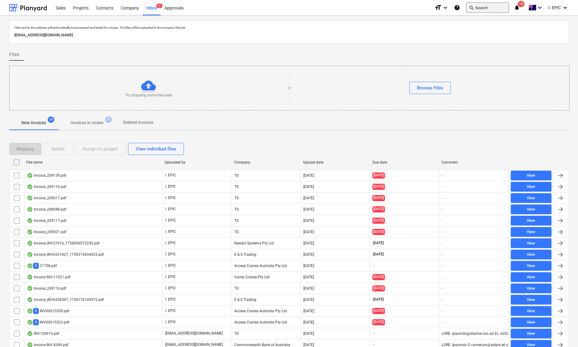
click at [479, 5] on button "search Search" at bounding box center [487, 7] width 43 height 10
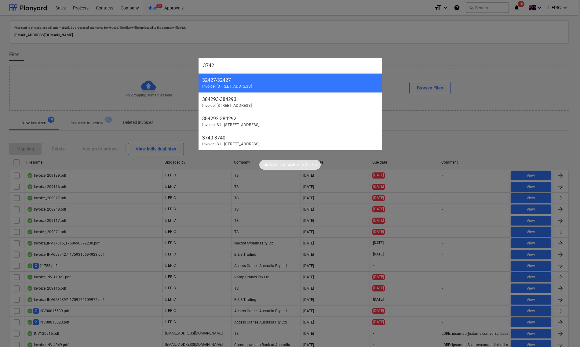
type input "3742"
click at [416, 49] on div at bounding box center [290, 173] width 580 height 347
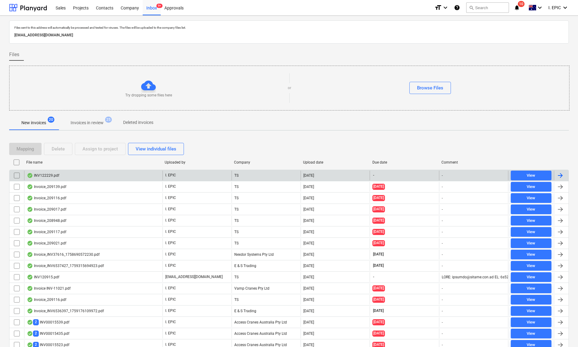
click at [68, 175] on div "INV122229.pdf" at bounding box center [93, 176] width 138 height 10
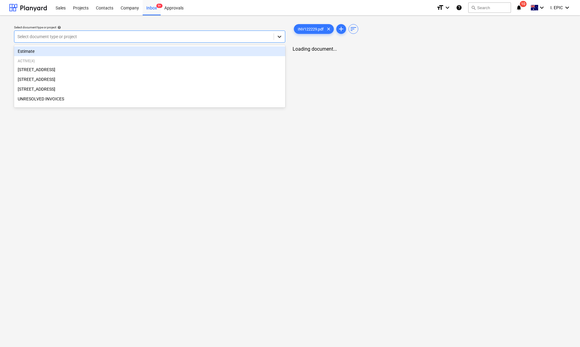
click at [278, 36] on icon at bounding box center [280, 37] width 4 height 2
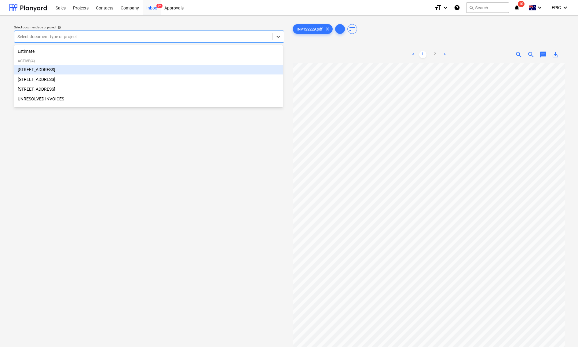
click at [52, 71] on div "[STREET_ADDRESS]" at bounding box center [148, 70] width 269 height 10
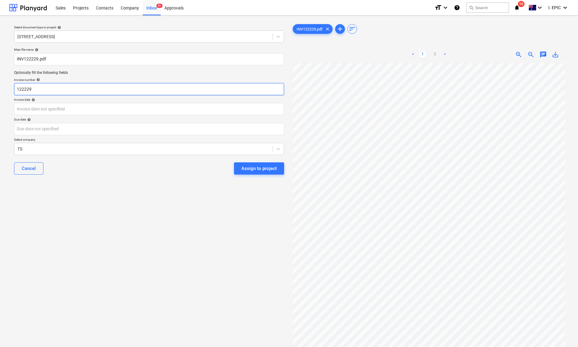
click at [28, 90] on input "122229" at bounding box center [149, 89] width 270 height 12
type input "122229"
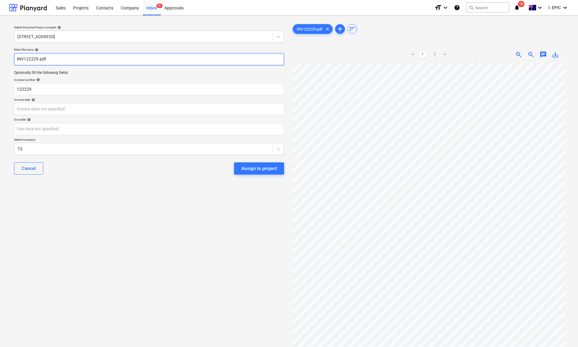
click at [19, 57] on input "INV122229.pdf" at bounding box center [149, 59] width 270 height 12
type input "Teaco INV122229.pdf"
click at [37, 106] on body "Sales Projects Contacts Company Inbox 9+ Approvals format_size keyboard_arrow_d…" at bounding box center [289, 173] width 578 height 347
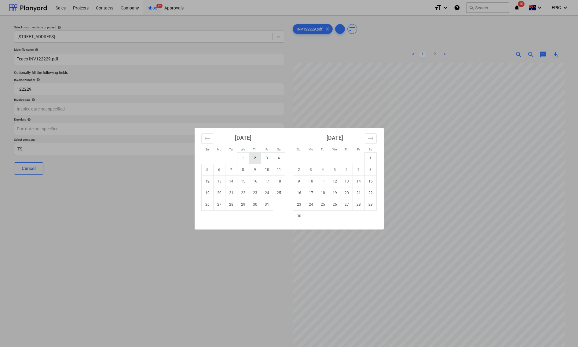
click at [252, 157] on td "2" at bounding box center [255, 158] width 12 height 12
type input "02 Oct 2025"
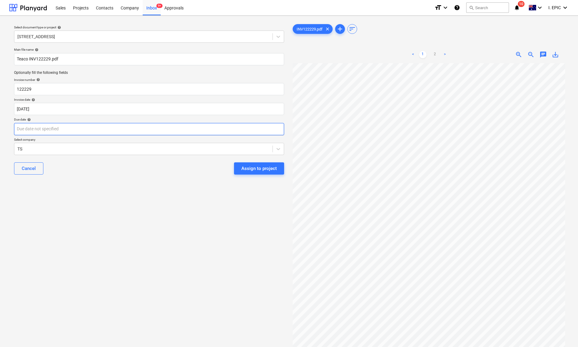
click at [31, 130] on body "Sales Projects Contacts Company Inbox 9+ Approvals format_size keyboard_arrow_d…" at bounding box center [289, 173] width 578 height 347
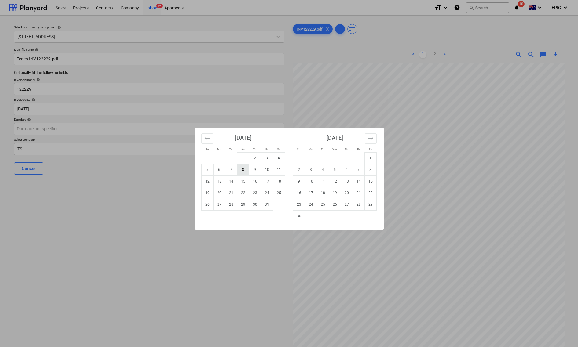
click at [240, 170] on td "8" at bounding box center [243, 170] width 12 height 12
type input "08 Oct 2025"
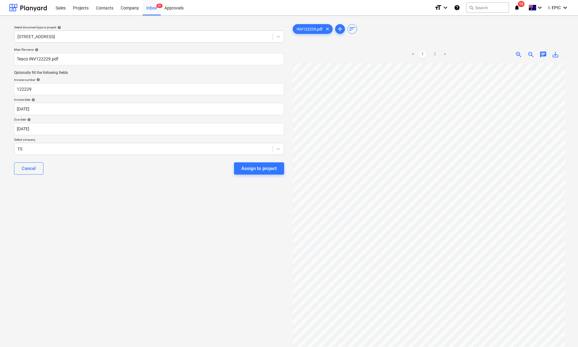
click at [161, 206] on div "Select document type or project help 76 Beach Rd, Sandringham Main file name he…" at bounding box center [149, 208] width 280 height 376
click at [72, 147] on div at bounding box center [143, 149] width 252 height 6
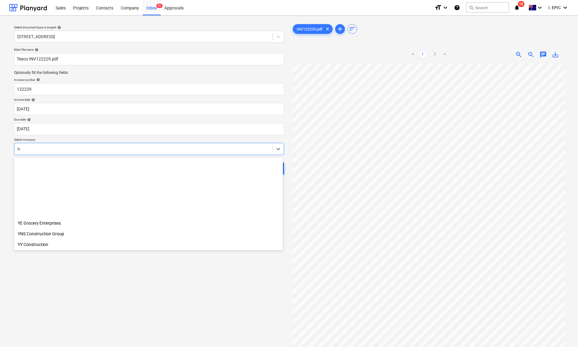
scroll to position [1705, 0]
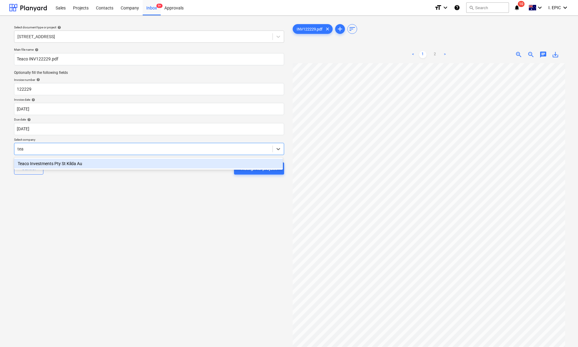
type input "teac"
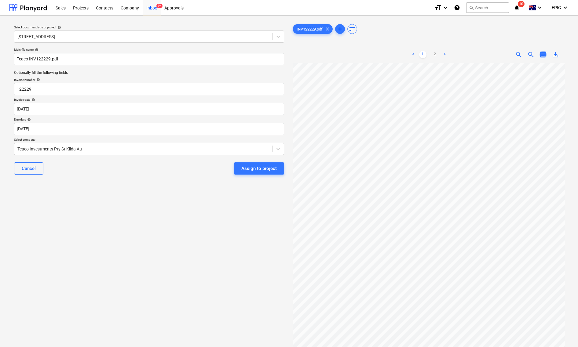
click at [540, 55] on span "chat" at bounding box center [543, 54] width 7 height 7
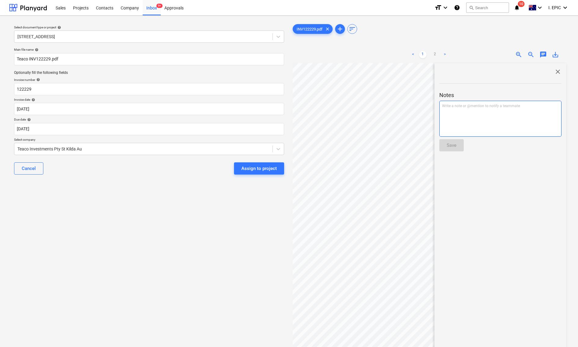
click at [472, 122] on div "Write a note or @mention to notify a teammate [PERSON_NAME]" at bounding box center [500, 119] width 122 height 36
click at [463, 146] on button "Save" at bounding box center [451, 145] width 24 height 12
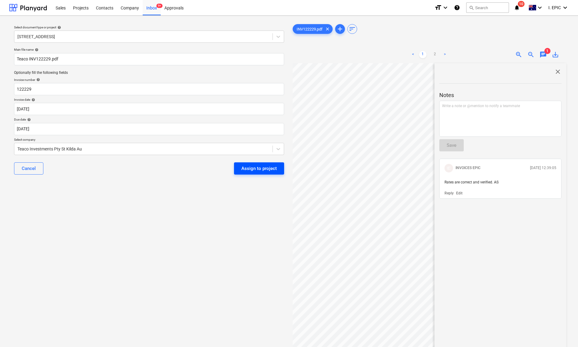
drag, startPoint x: 199, startPoint y: 230, endPoint x: 234, endPoint y: 166, distance: 72.8
click at [201, 228] on div "Select document type or project help 76 Beach Rd, Sandringham Main file name he…" at bounding box center [149, 208] width 280 height 376
click at [245, 167] on div "Assign to project" at bounding box center [258, 169] width 35 height 8
